Goal: Communication & Community: Answer question/provide support

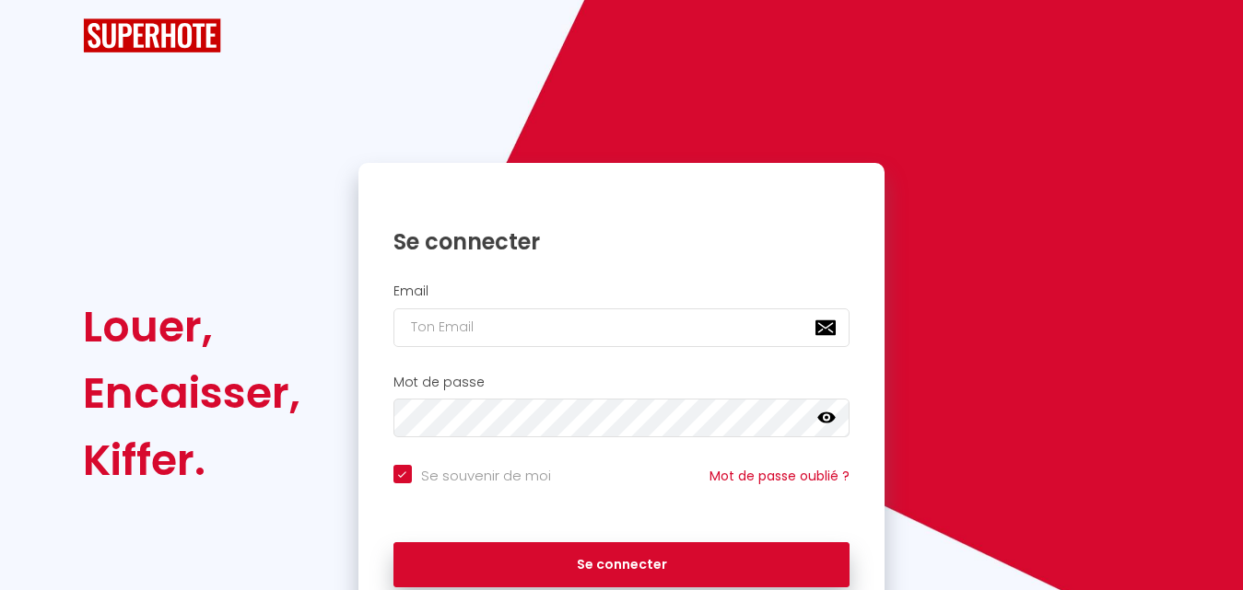
checkbox input "true"
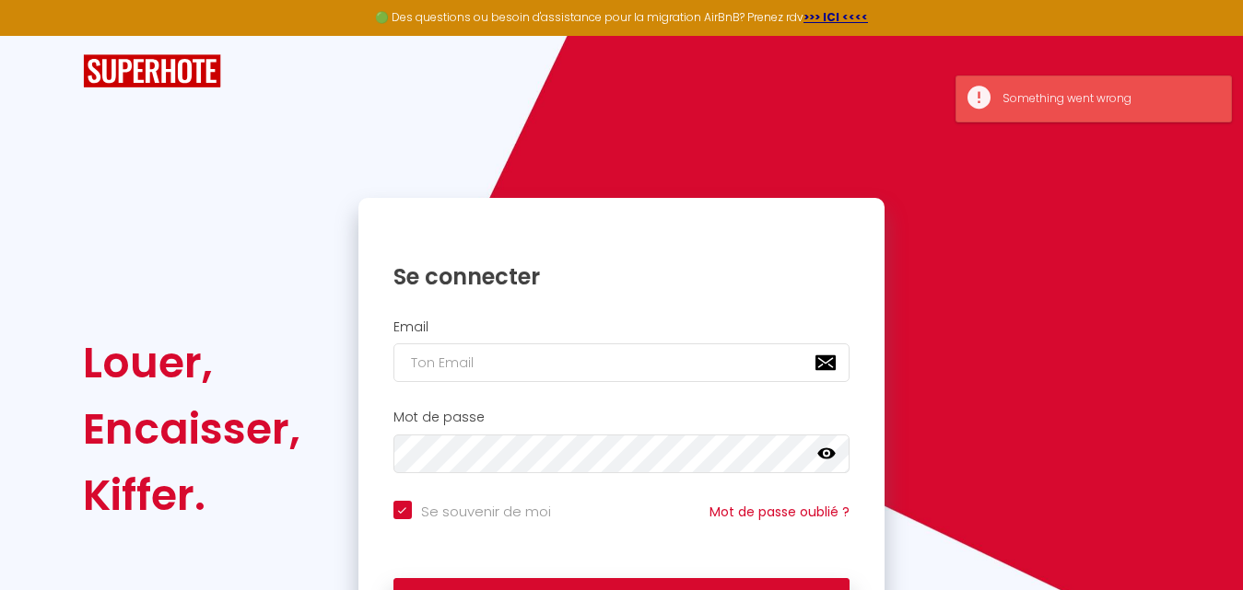
scroll to position [100, 0]
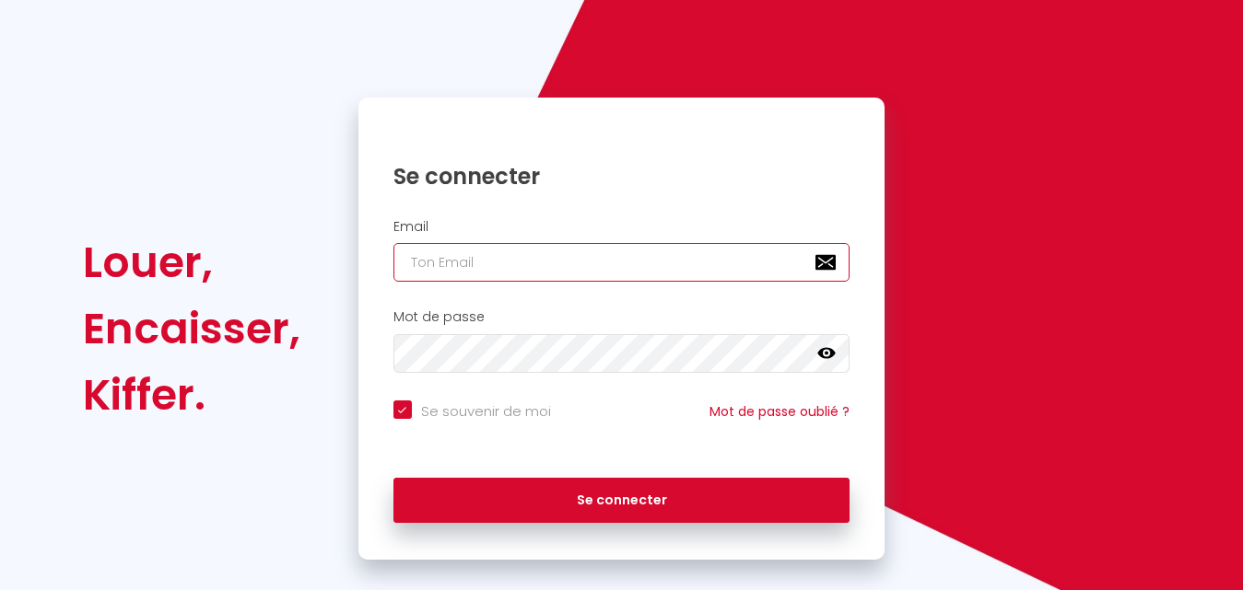
click at [523, 274] on input "email" at bounding box center [621, 262] width 457 height 39
paste input "[EMAIL_ADDRESS][DOMAIN_NAME]"
type input "[EMAIL_ADDRESS][DOMAIN_NAME]"
checkbox input "true"
type input "[EMAIL_ADDRESS][DOMAIN_NAME]"
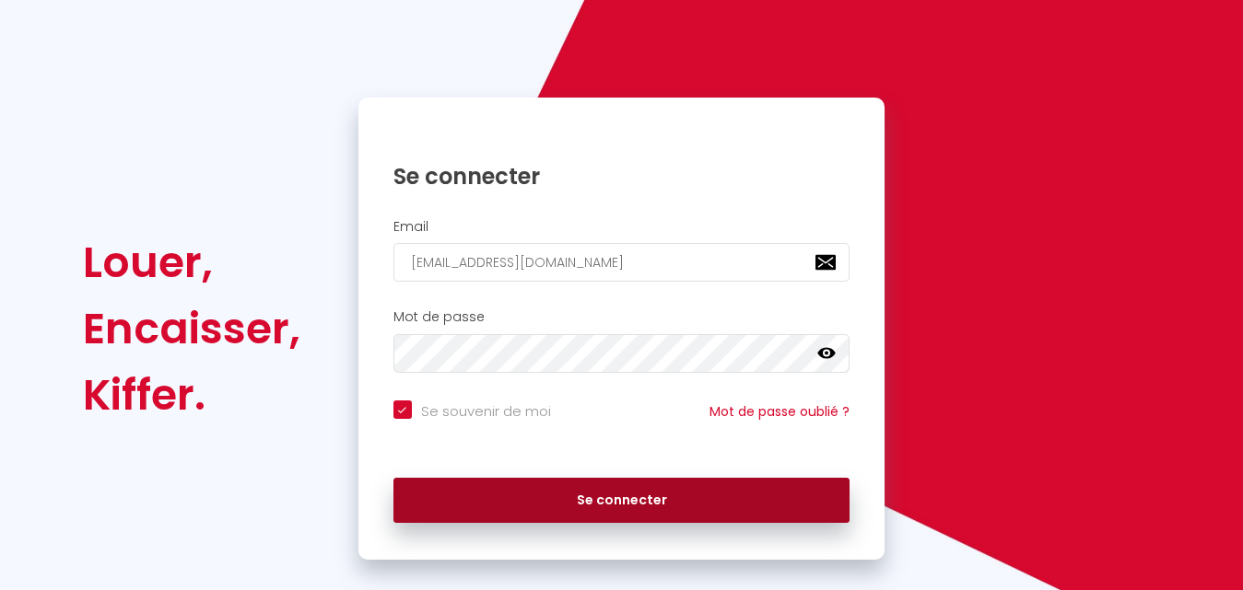
click at [590, 494] on button "Se connecter" at bounding box center [621, 501] width 457 height 46
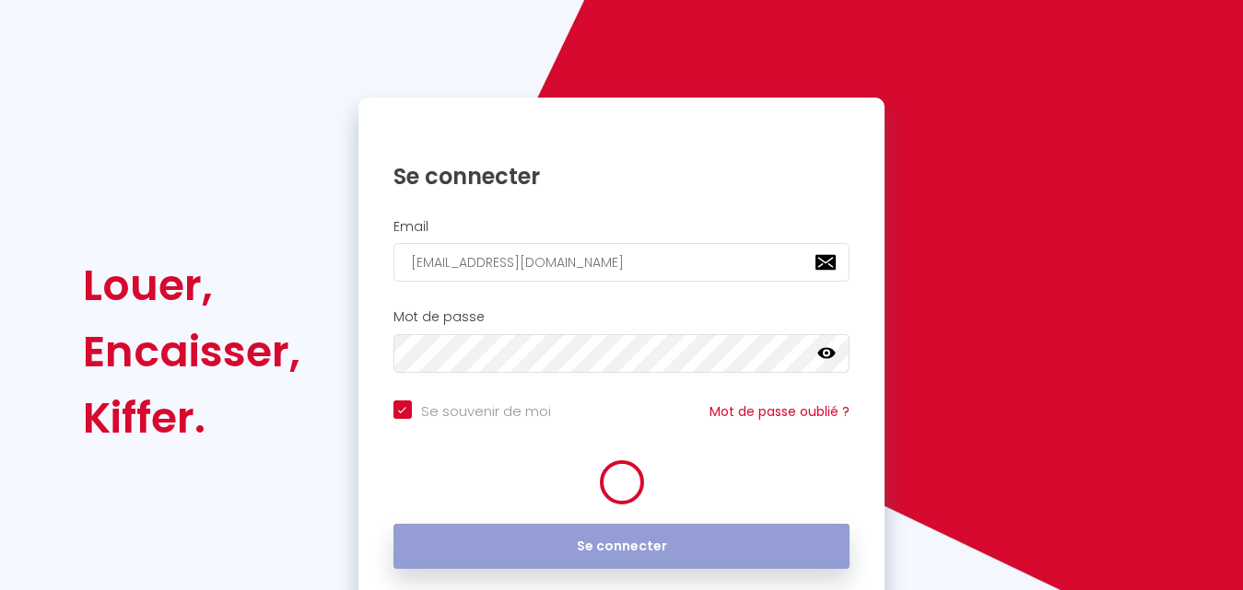
checkbox input "true"
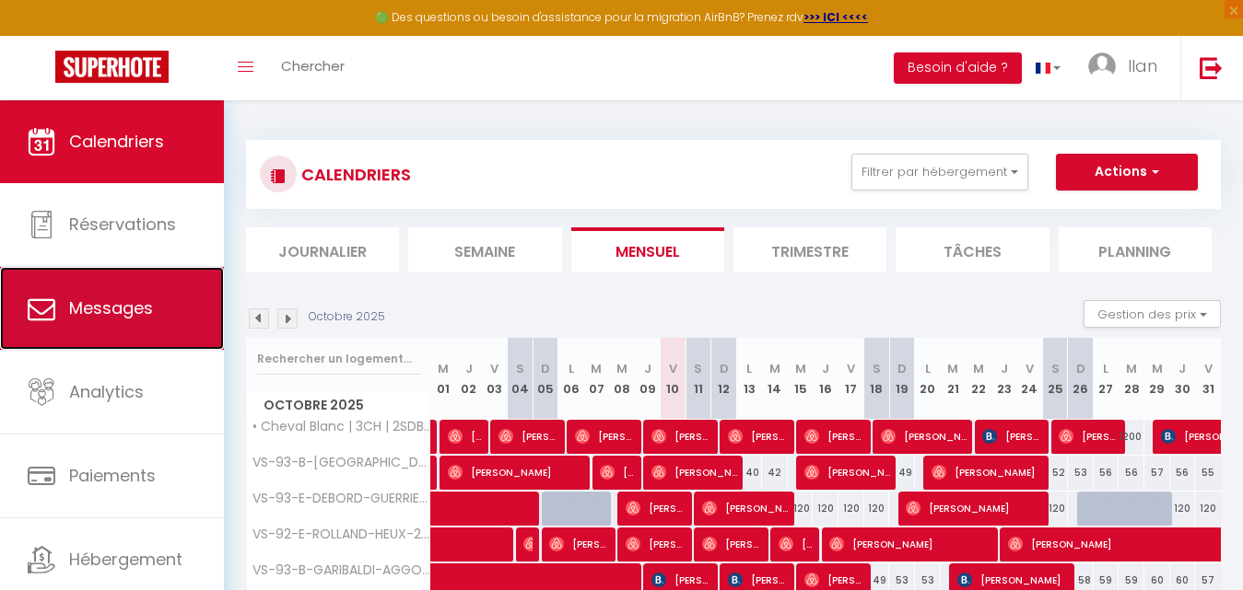
click at [132, 293] on link "Messages" at bounding box center [112, 308] width 224 height 83
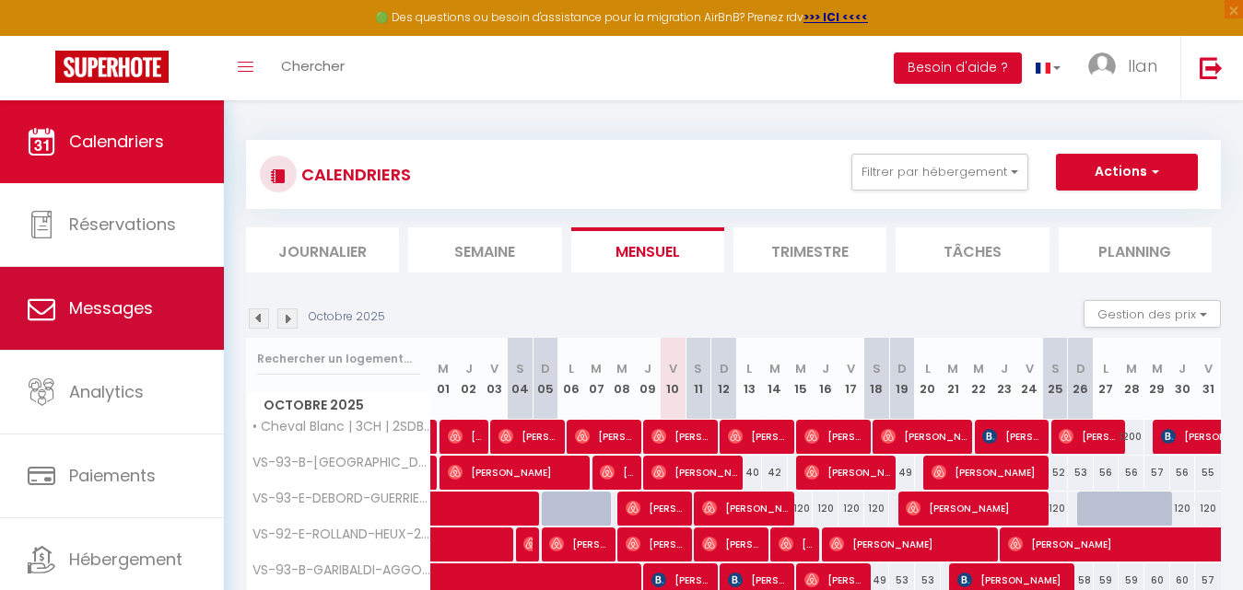
select select "message"
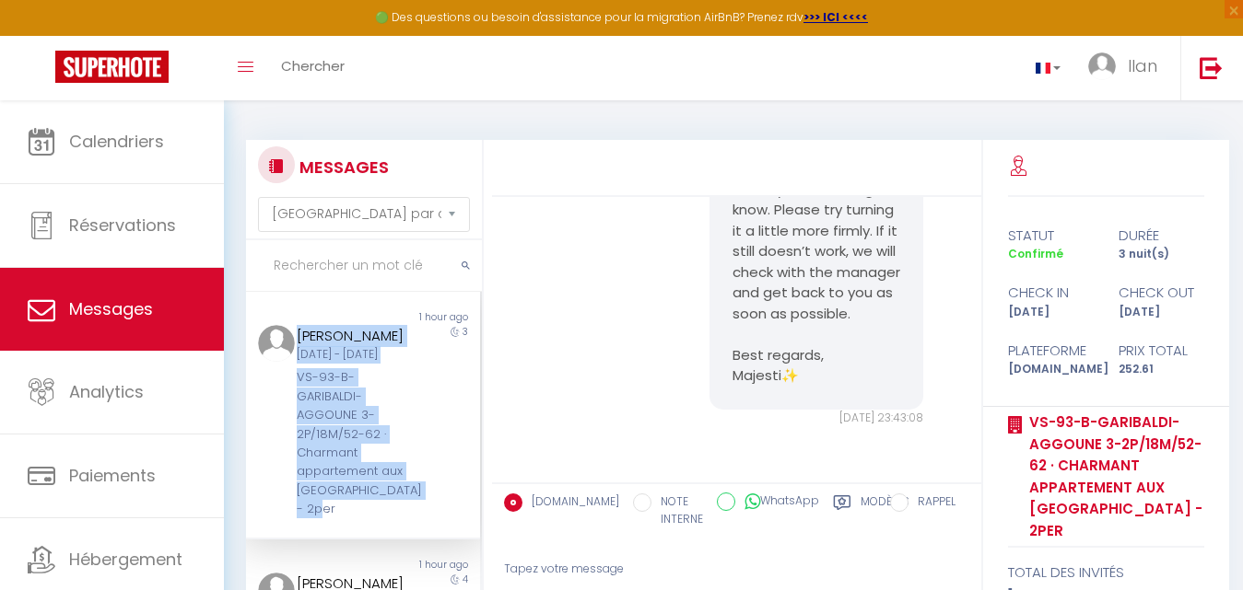
drag, startPoint x: 382, startPoint y: 516, endPoint x: 297, endPoint y: 343, distance: 193.2
click at [297, 343] on div "Non lu 1 hour ago [PERSON_NAME] [DATE] - [DATE] VS-93-B-GARIBALDI-AGGOUNE 3-2P/…" at bounding box center [363, 416] width 234 height 248
copy div "[PERSON_NAME] [DATE] - [DATE] VS-93-B-GARIBALDI-AGGOUNE 3-2P/18M/52-62 · Charma…"
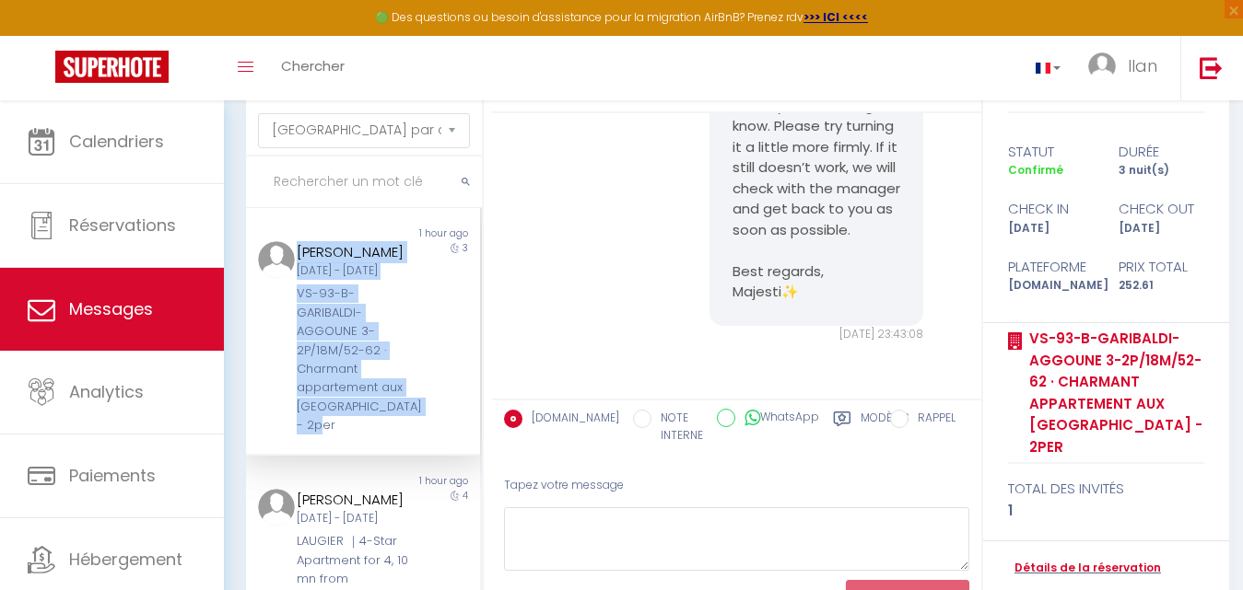
scroll to position [160, 0]
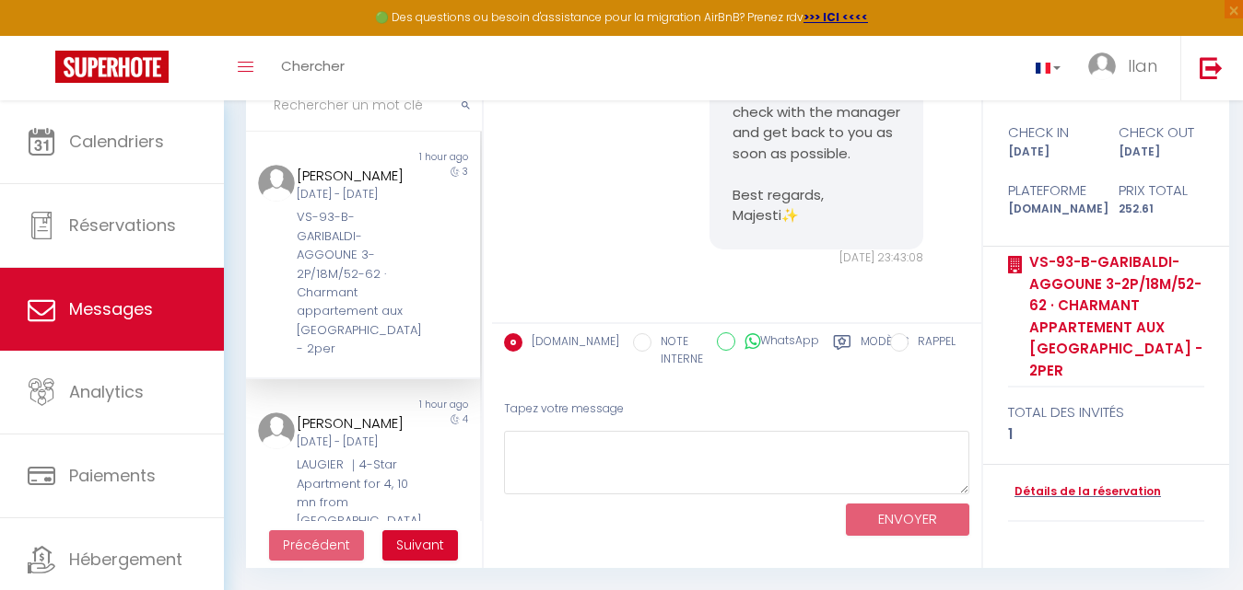
click at [689, 497] on div "ENVOYER" at bounding box center [736, 519] width 465 height 49
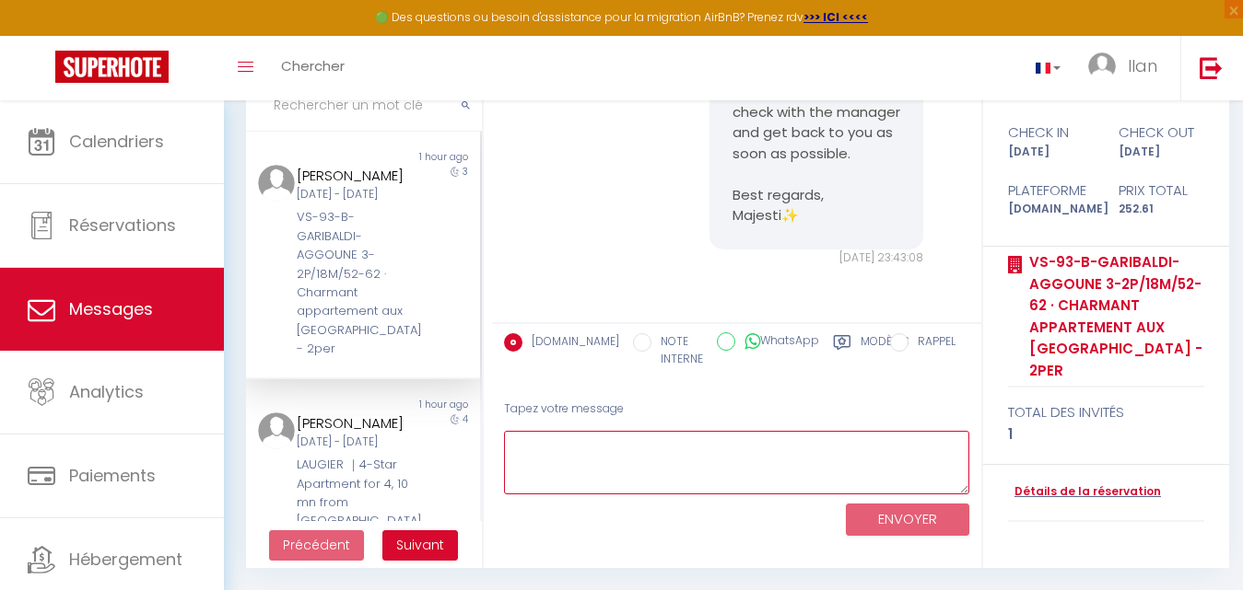
click at [661, 454] on textarea at bounding box center [736, 463] width 465 height 64
paste textarea "In the meantime, there is a portable heater available in the apartment. Please …"
type textarea "In the meantime, there is a portable heater available in the apartment. Please …"
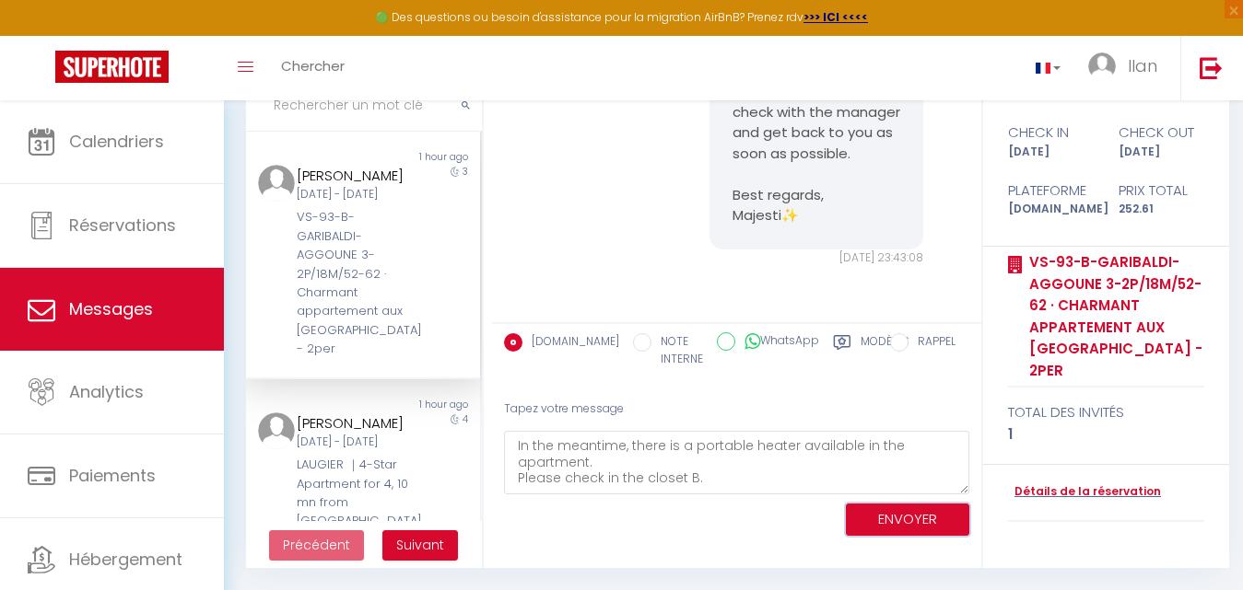
click at [884, 520] on button "ENVOYER" at bounding box center [907, 520] width 123 height 32
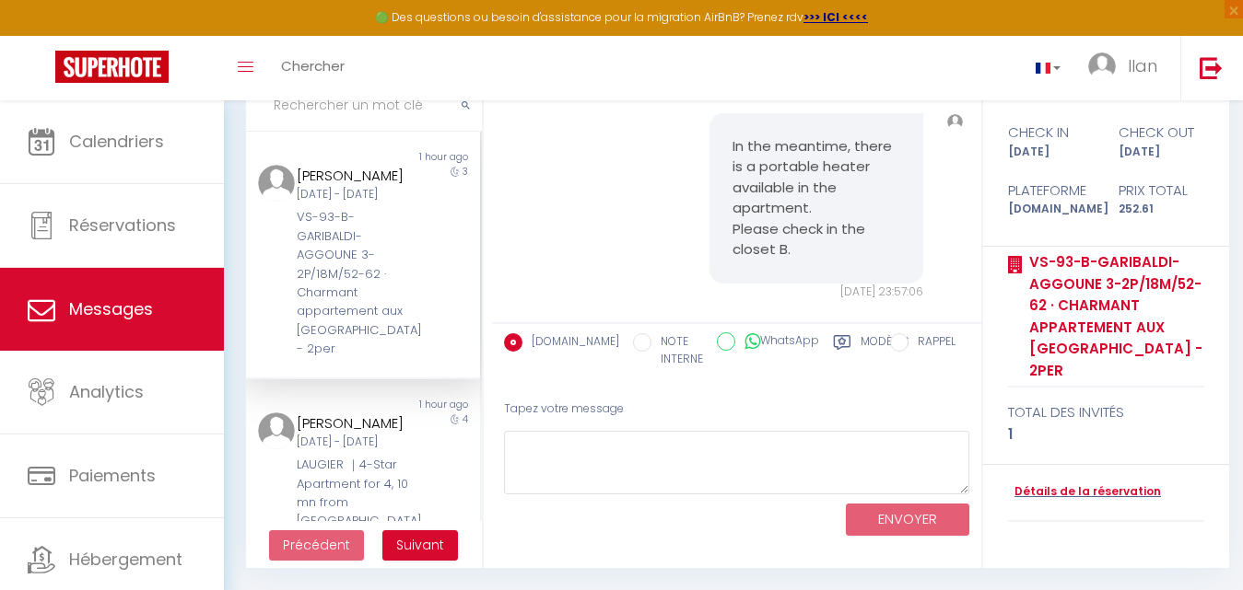
scroll to position [7745, 0]
